Goal: Transaction & Acquisition: Register for event/course

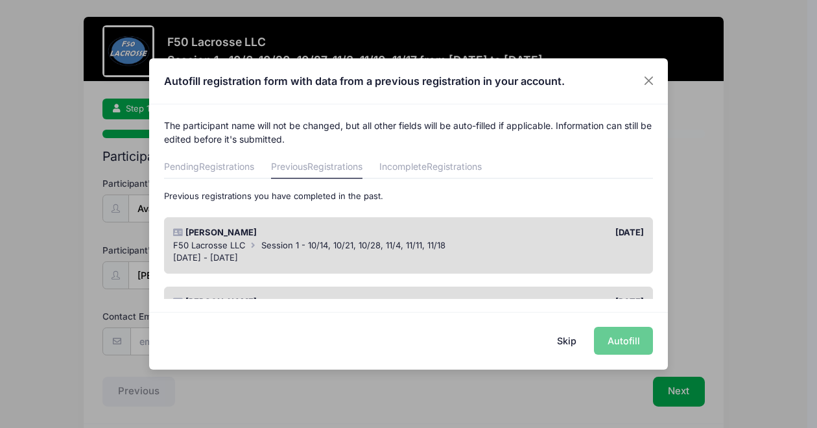
click at [631, 338] on div "Skip Autofill" at bounding box center [408, 341] width 519 height 58
click at [357, 236] on div "[PERSON_NAME]" at bounding box center [288, 232] width 242 height 13
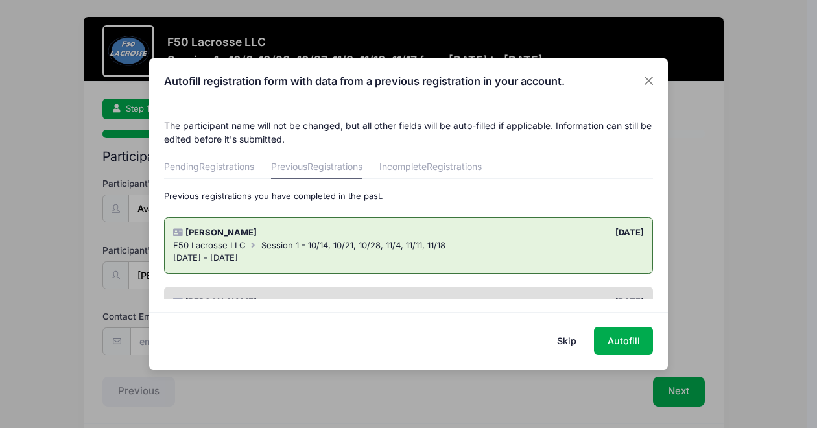
click at [569, 336] on button "Skip" at bounding box center [567, 341] width 46 height 28
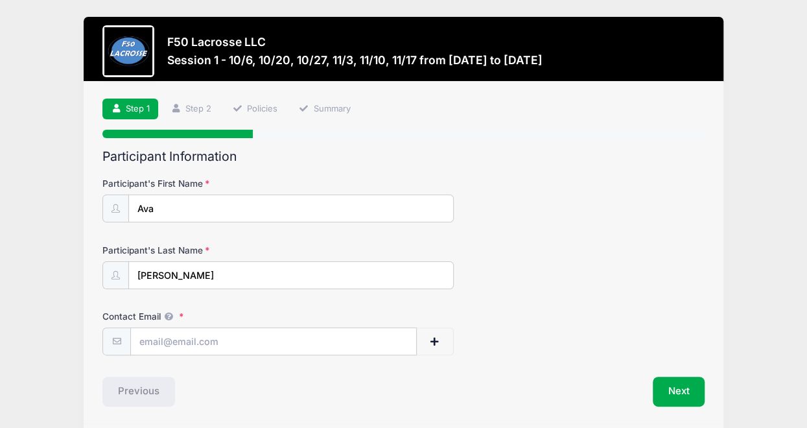
scroll to position [44, 0]
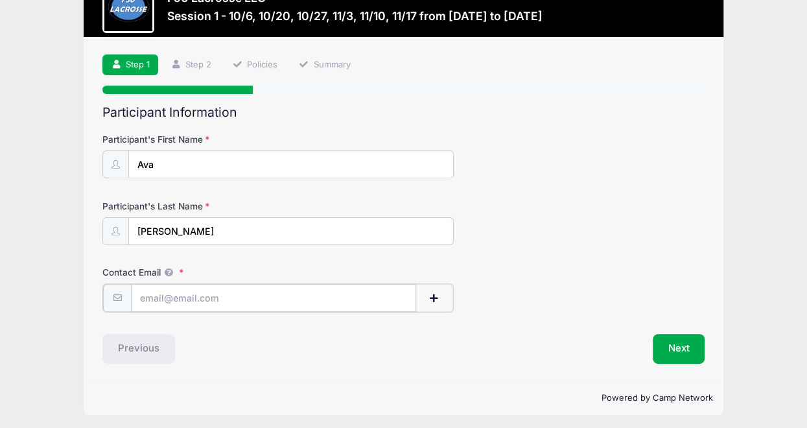
click at [287, 300] on input "Contact Email" at bounding box center [273, 298] width 285 height 28
type input "[EMAIL_ADDRESS][DOMAIN_NAME]"
click at [668, 348] on button "Next" at bounding box center [679, 348] width 53 height 30
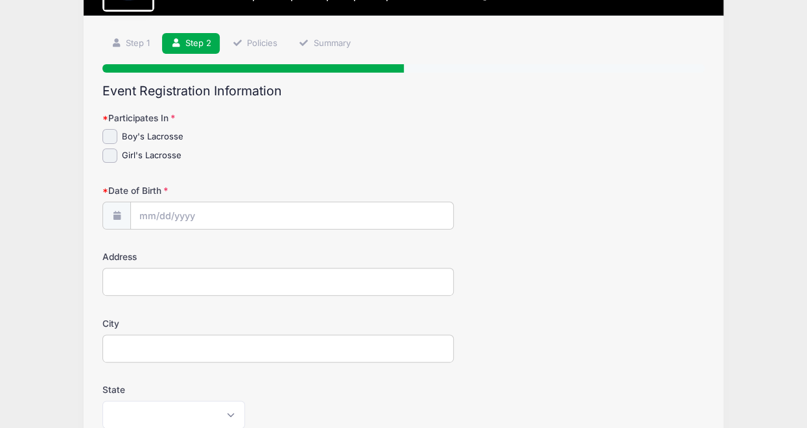
scroll to position [67, 0]
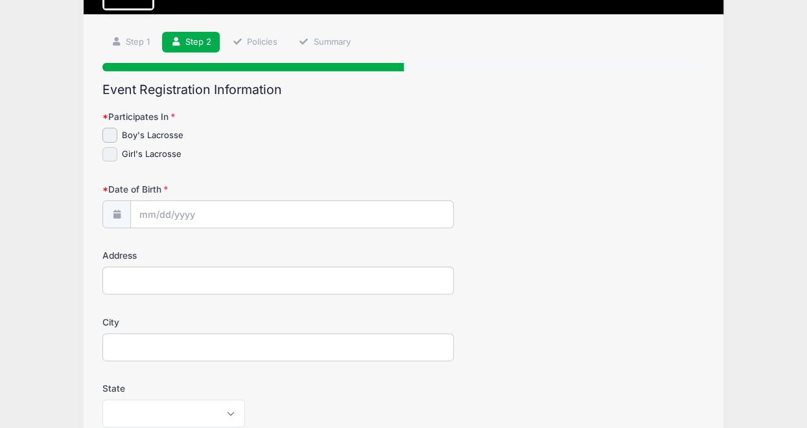
click at [112, 152] on input "Girl's Lacrosse" at bounding box center [109, 154] width 15 height 15
checkbox input "true"
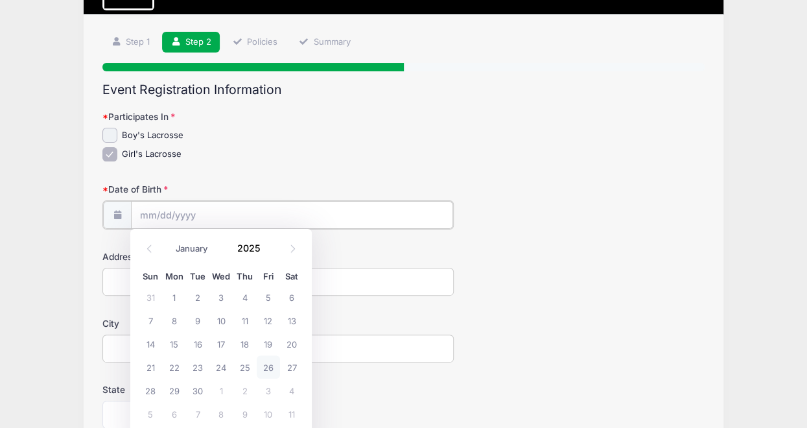
click at [172, 213] on input "Date of Birth" at bounding box center [292, 215] width 322 height 28
click at [198, 243] on select "January February March April May June July August September October November De…" at bounding box center [198, 248] width 58 height 17
select select "11"
click at [169, 240] on select "January February March April May June July August September October November De…" at bounding box center [198, 248] width 58 height 17
click at [253, 252] on input "2025" at bounding box center [252, 247] width 42 height 19
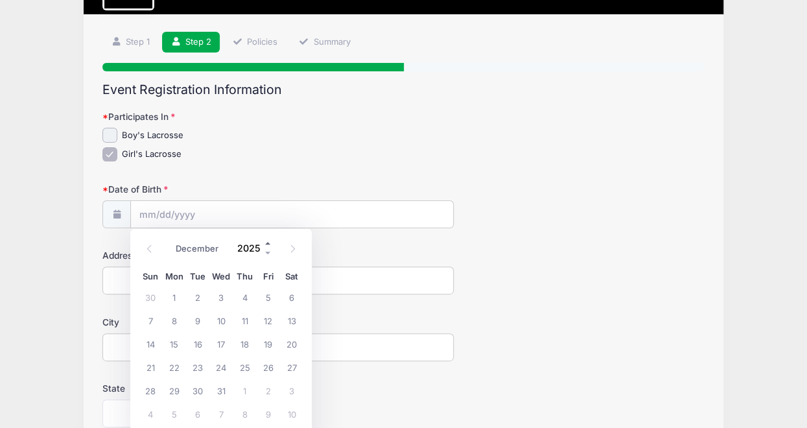
click at [267, 243] on span at bounding box center [268, 243] width 9 height 10
click at [268, 250] on span at bounding box center [268, 253] width 9 height 10
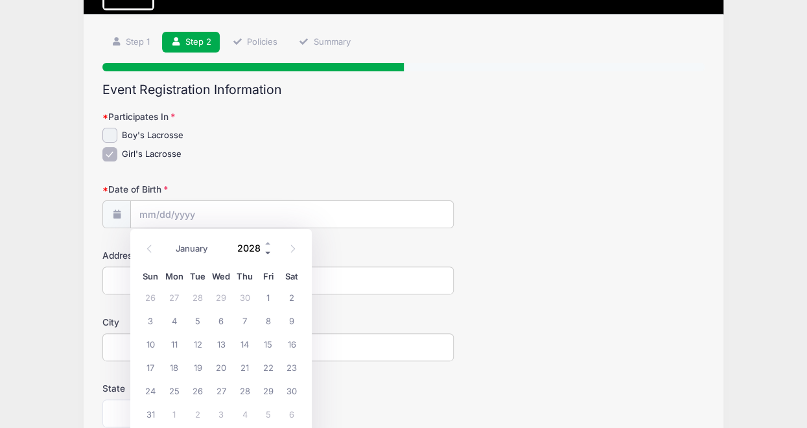
click at [268, 250] on span at bounding box center [268, 253] width 9 height 10
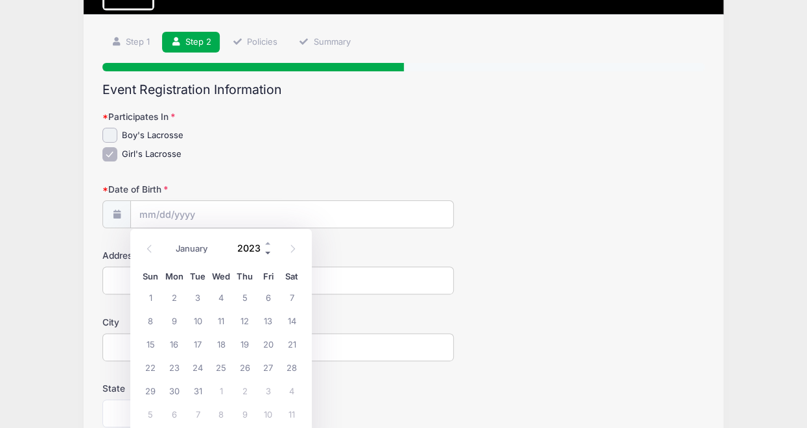
click at [268, 250] on span at bounding box center [268, 253] width 9 height 10
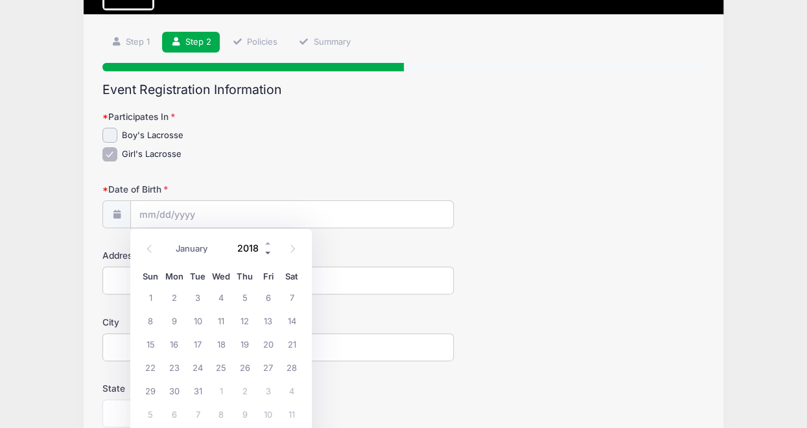
click at [268, 250] on span at bounding box center [268, 253] width 9 height 10
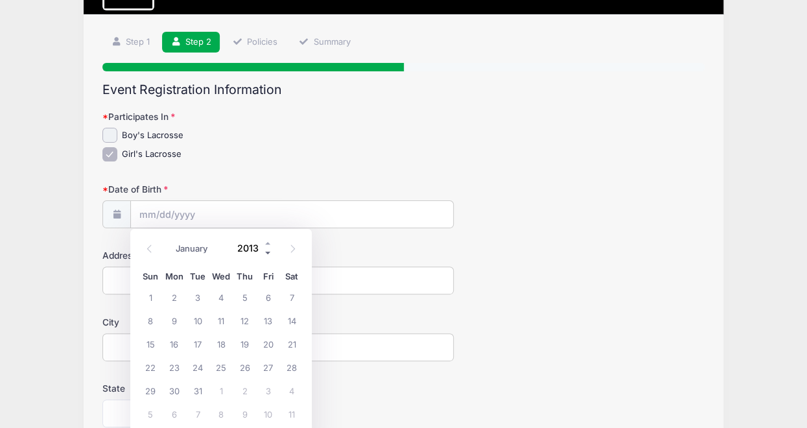
click at [268, 250] on span at bounding box center [268, 253] width 9 height 10
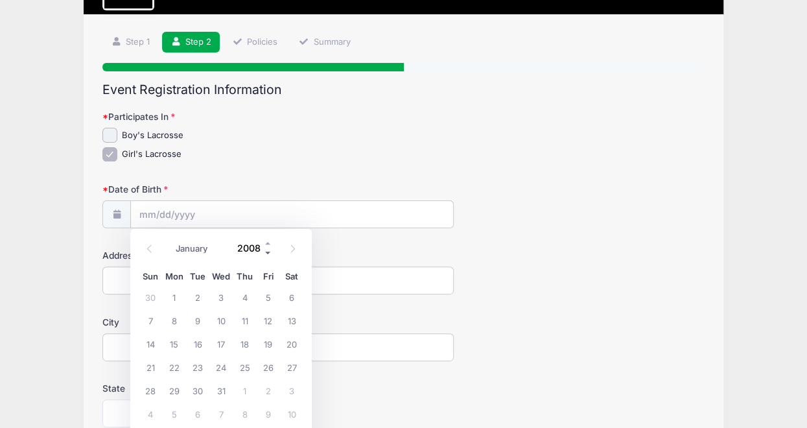
click at [268, 250] on span at bounding box center [268, 253] width 9 height 10
click at [267, 240] on span at bounding box center [268, 243] width 9 height 10
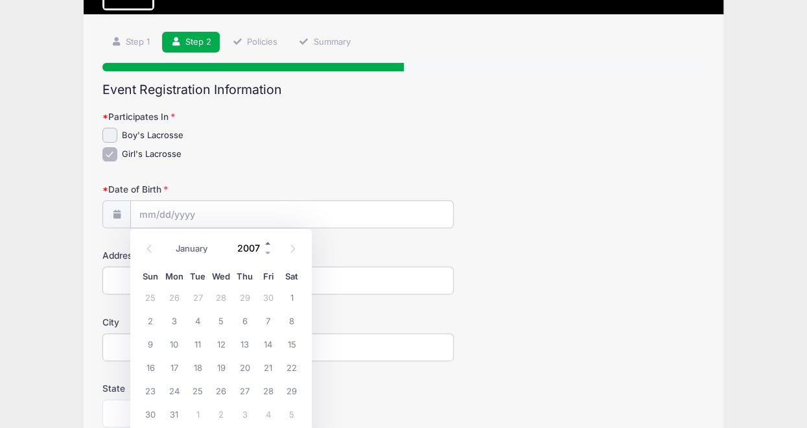
click at [267, 240] on span at bounding box center [268, 243] width 9 height 10
type input "2008"
click at [203, 297] on span "2" at bounding box center [197, 296] width 23 height 23
type input "[DATE]"
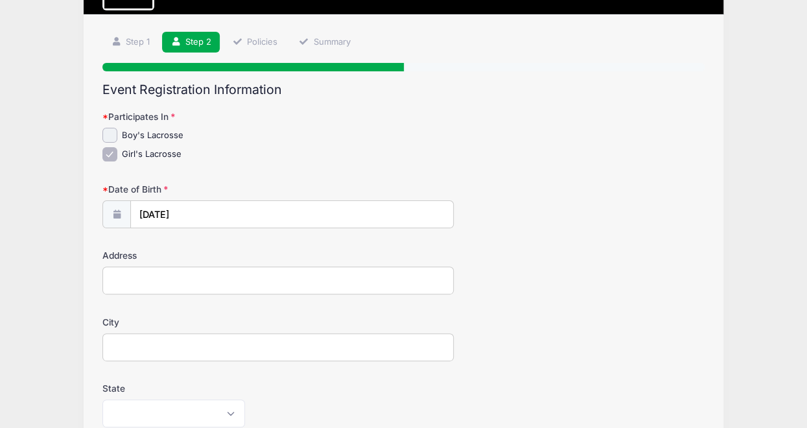
click at [225, 283] on input "Address" at bounding box center [277, 281] width 351 height 28
type input "[STREET_ADDRESS]"
type input "[GEOGRAPHIC_DATA]"
select select "NY"
type input "14616"
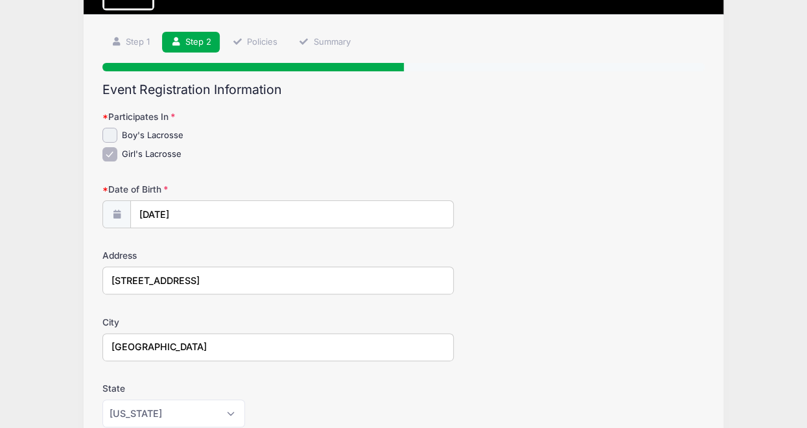
type input "[PHONE_NUMBER]"
type input "[EMAIL_ADDRESS][DOMAIN_NAME]"
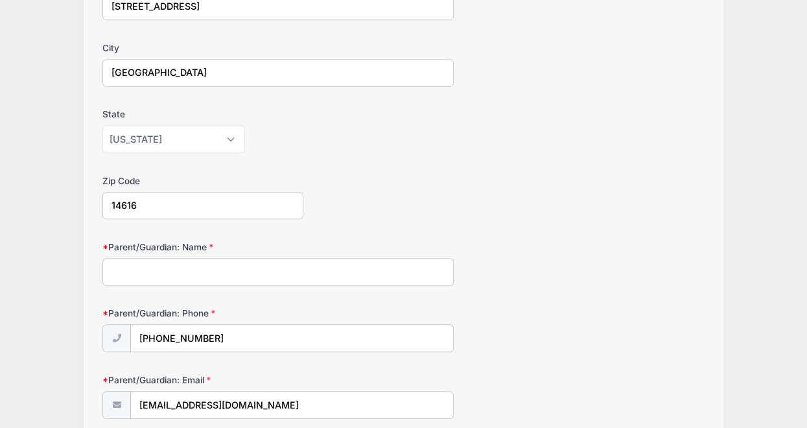
scroll to position [348, 0]
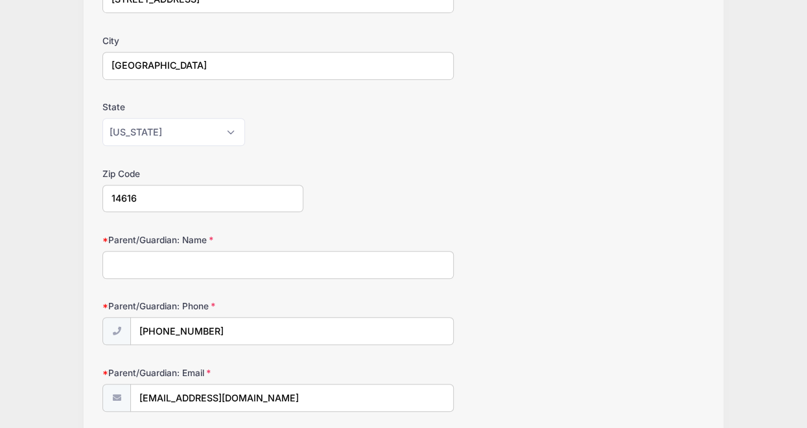
click at [319, 255] on input "Parent/Guardian: Name" at bounding box center [277, 265] width 351 height 28
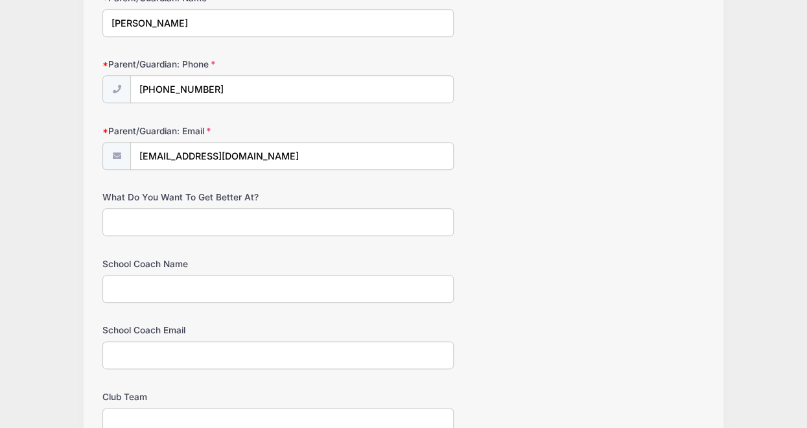
scroll to position [591, 0]
type input "[PERSON_NAME]"
click at [312, 216] on input "What Do You Want To Get Better At?" at bounding box center [277, 222] width 351 height 28
type input "lower shots and reaction time"
click at [176, 283] on input "School Coach Name" at bounding box center [277, 288] width 351 height 28
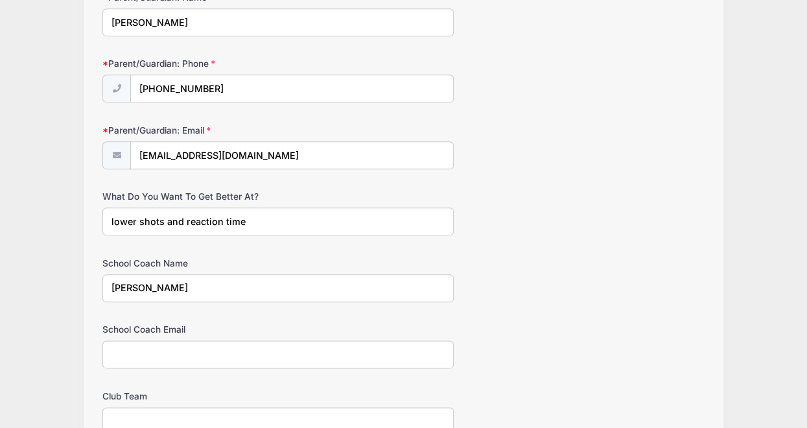
type input "[PERSON_NAME]"
click at [163, 351] on input "School Coach Email" at bounding box center [277, 354] width 351 height 28
type input "[EMAIL_ADDRESS][DOMAIN_NAME]"
click at [119, 407] on input "Club Team" at bounding box center [277, 421] width 351 height 28
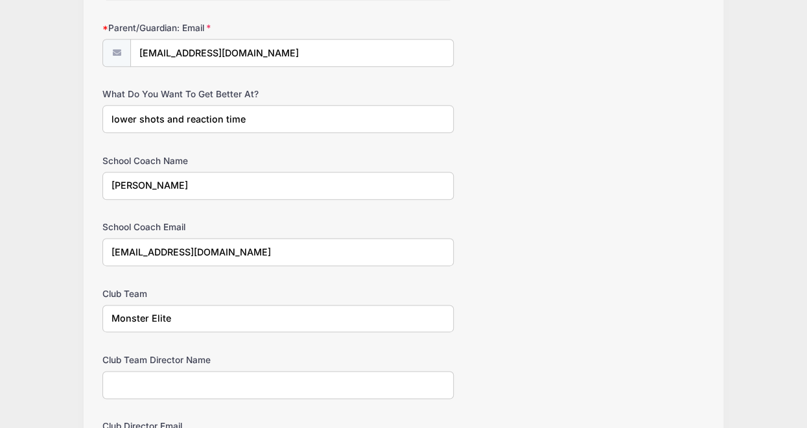
scroll to position [741, 0]
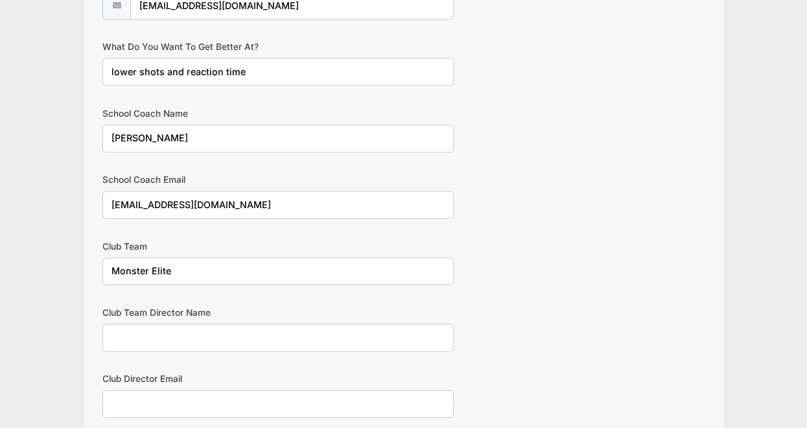
type input "Monster Elite"
click at [160, 327] on input "Club Team Director Name" at bounding box center [277, 338] width 351 height 28
type input "[PERSON_NAME]"
click at [141, 404] on input "Club Director Email" at bounding box center [277, 404] width 351 height 28
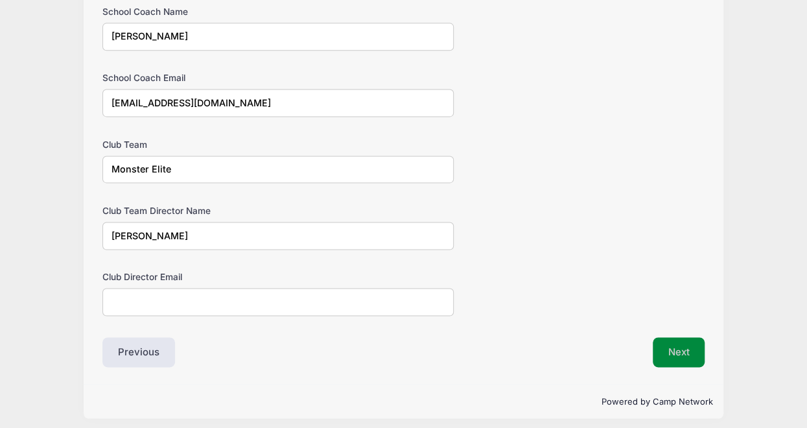
click at [686, 344] on button "Next" at bounding box center [679, 352] width 53 height 30
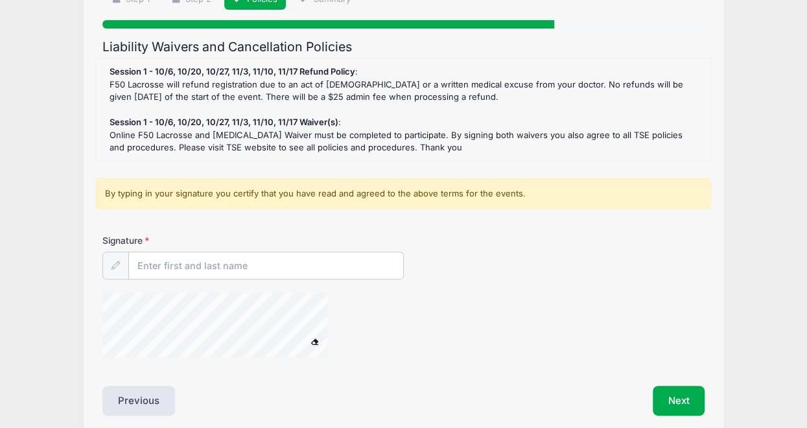
scroll to position [110, 0]
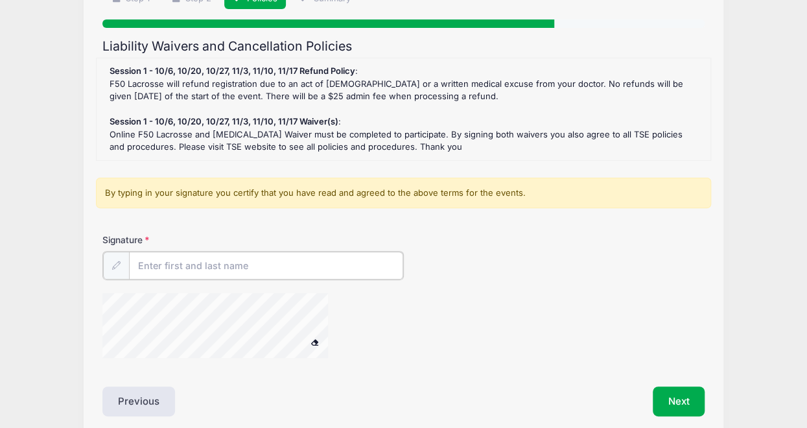
click at [267, 271] on input "Signature" at bounding box center [266, 266] width 274 height 28
type input "[PERSON_NAME]"
click at [122, 271] on div at bounding box center [115, 265] width 27 height 28
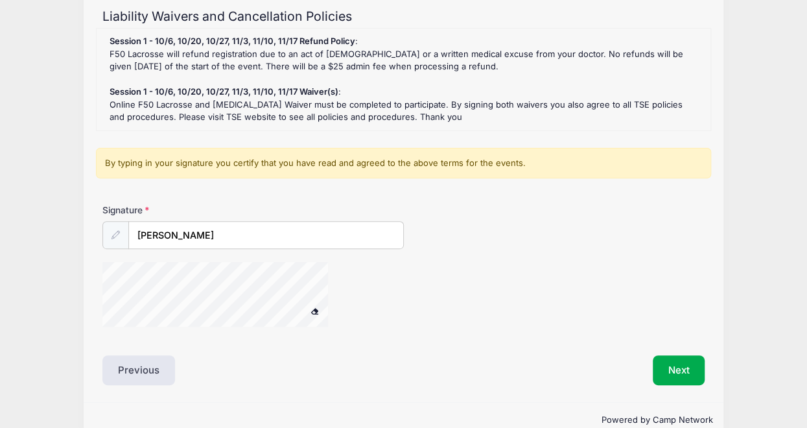
scroll to position [163, 0]
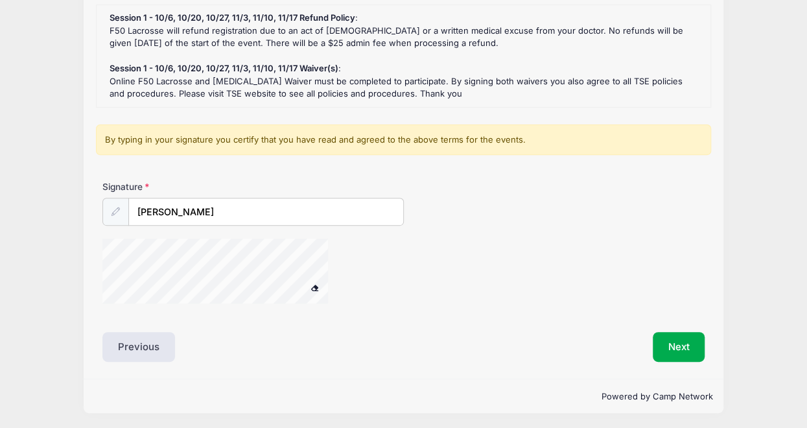
click at [334, 274] on div at bounding box center [231, 273] width 259 height 69
click at [686, 351] on button "Next" at bounding box center [679, 347] width 53 height 30
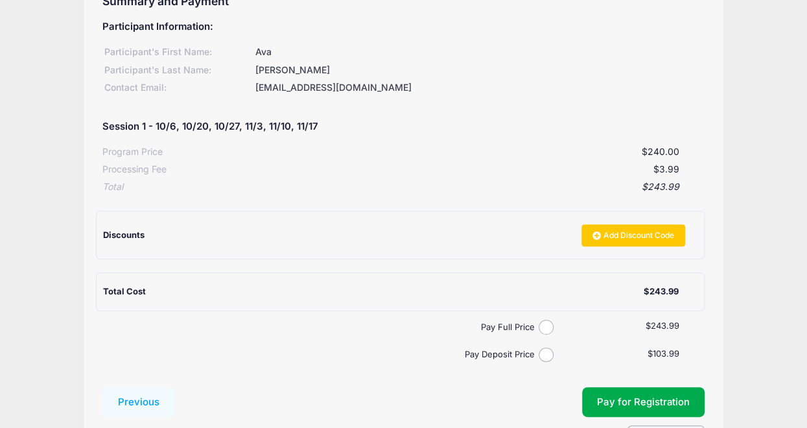
scroll to position [236, 0]
